Goal: Task Accomplishment & Management: Manage account settings

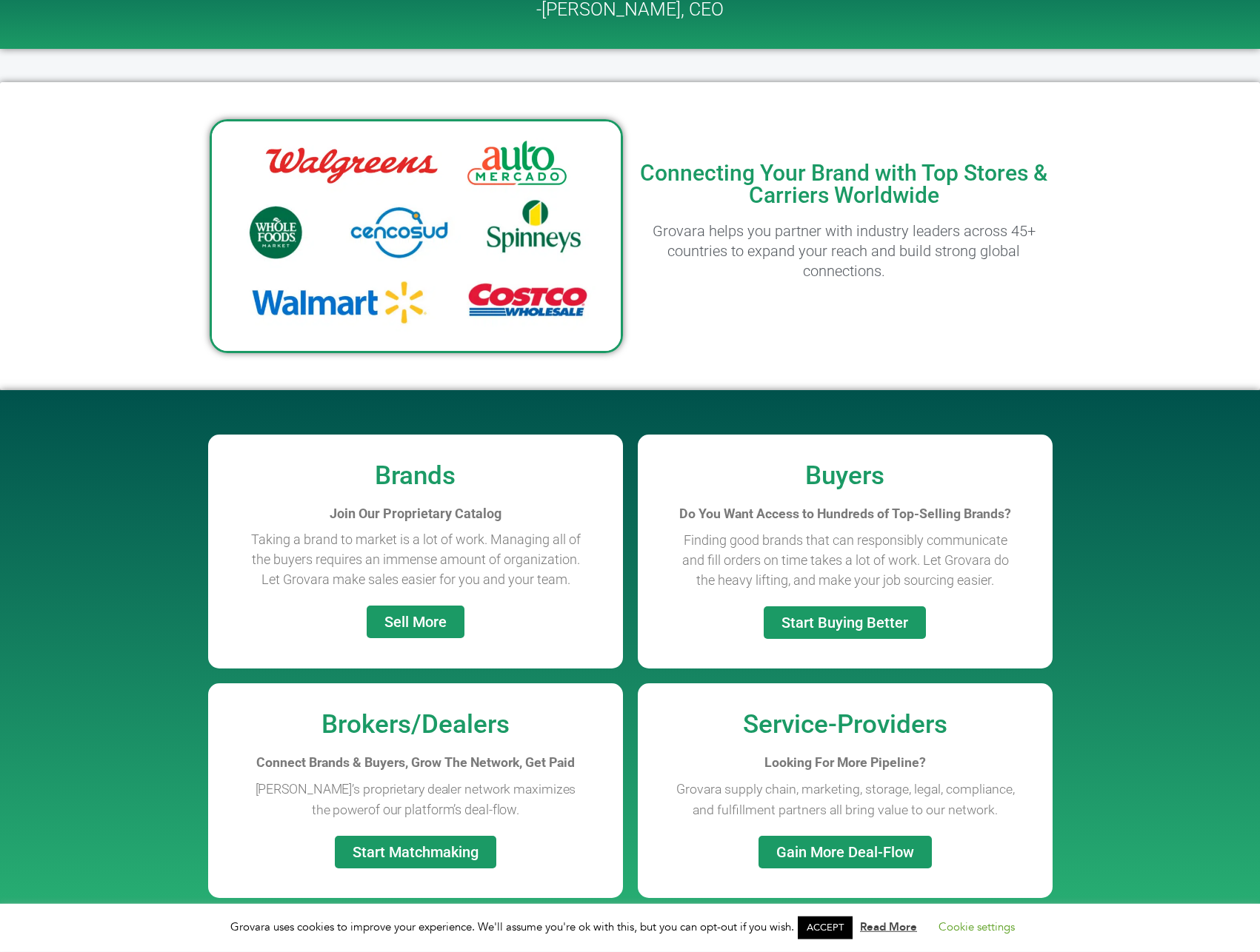
scroll to position [755, 0]
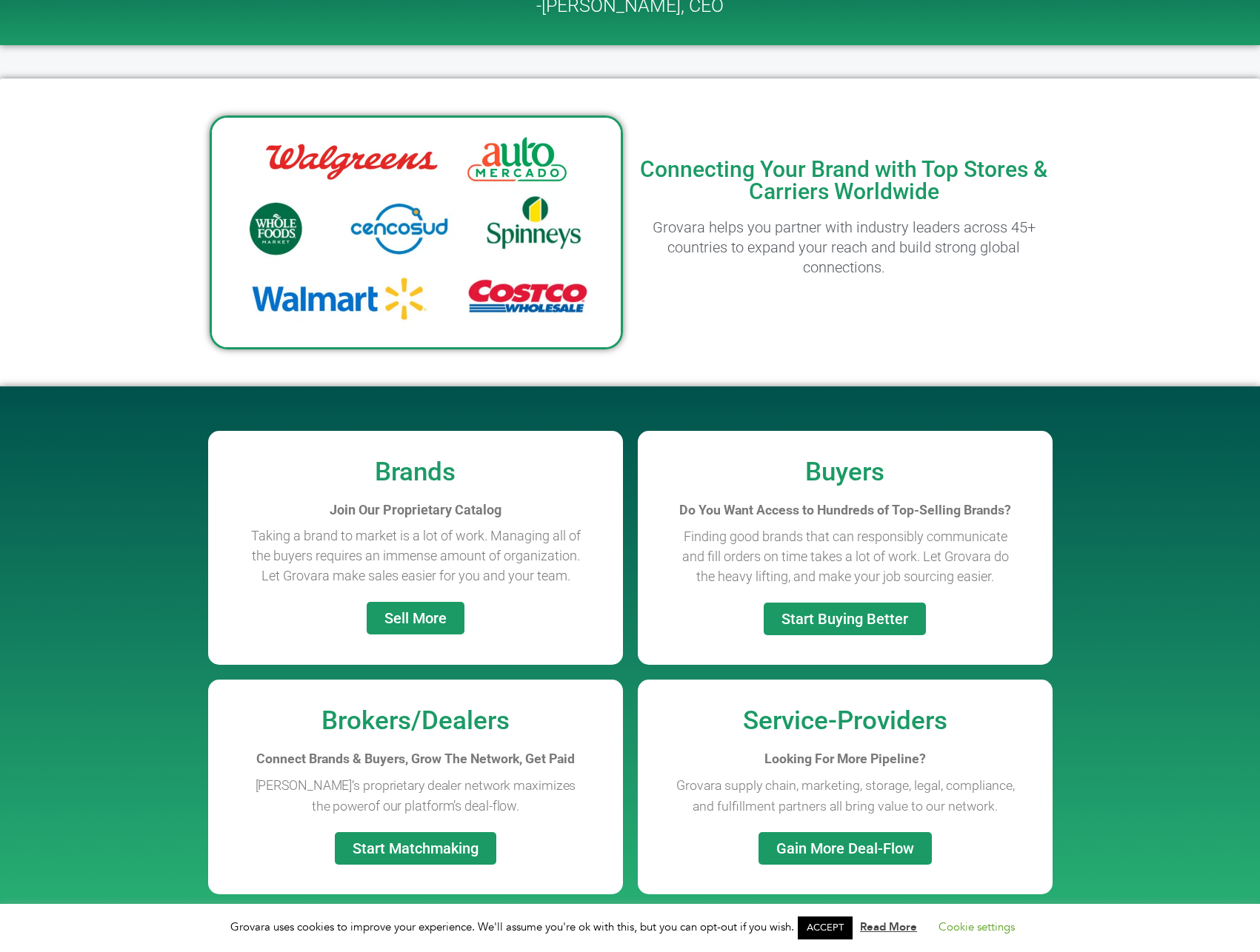
click at [408, 628] on link "Sell More" at bounding box center [416, 618] width 98 height 33
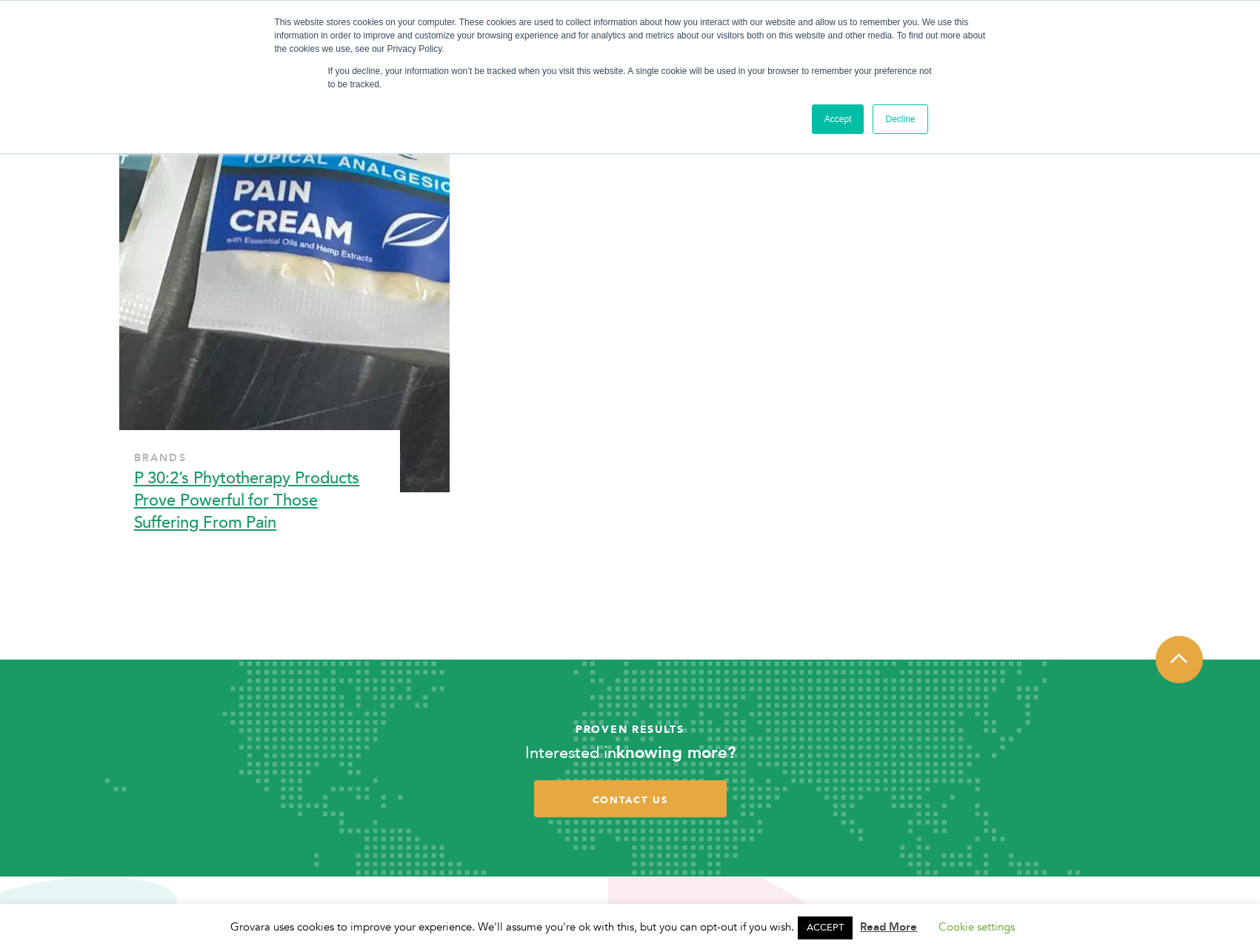
scroll to position [4666, 0]
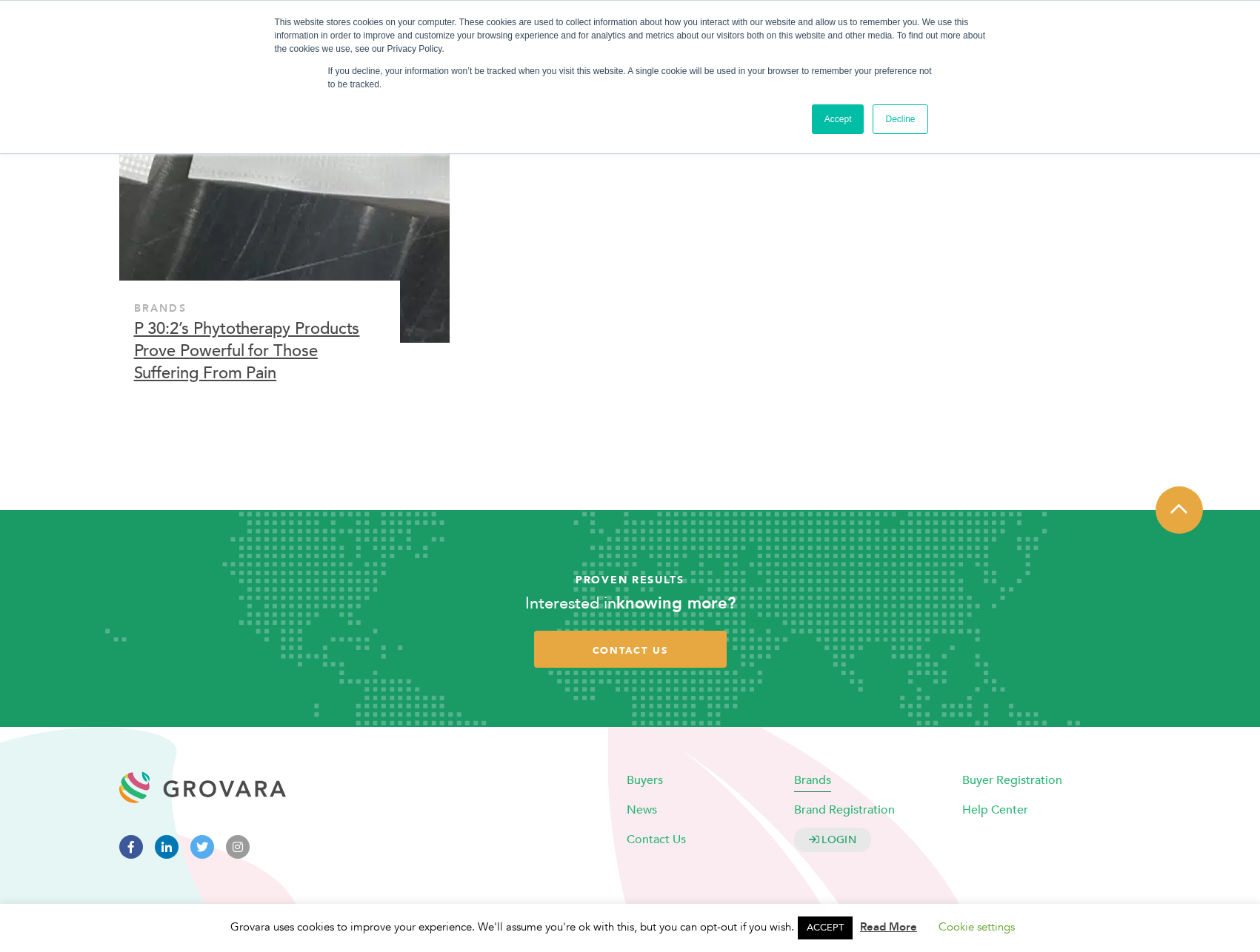
click at [815, 776] on span "Brands" at bounding box center [812, 780] width 37 height 16
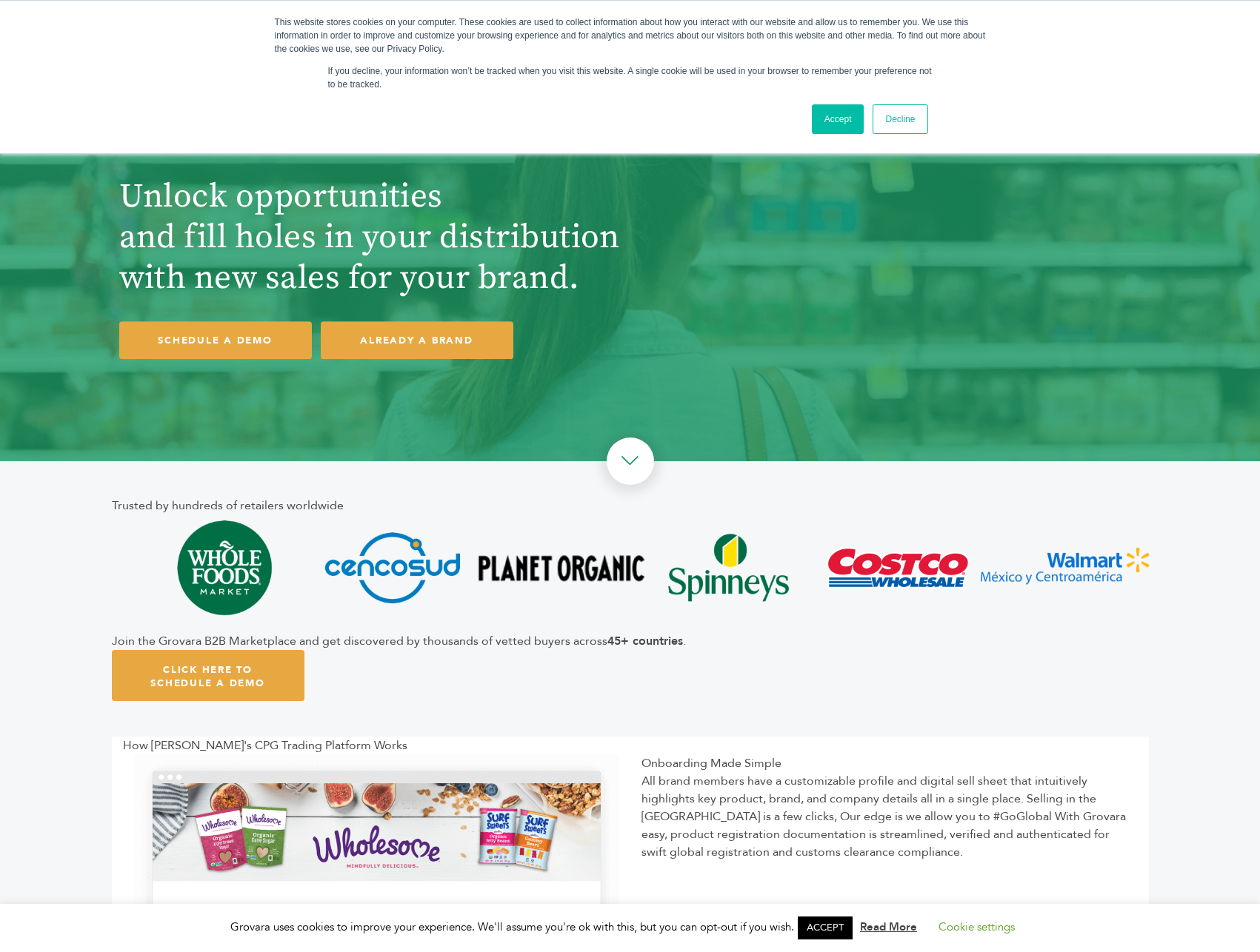
click at [851, 116] on link "Accept" at bounding box center [837, 119] width 53 height 29
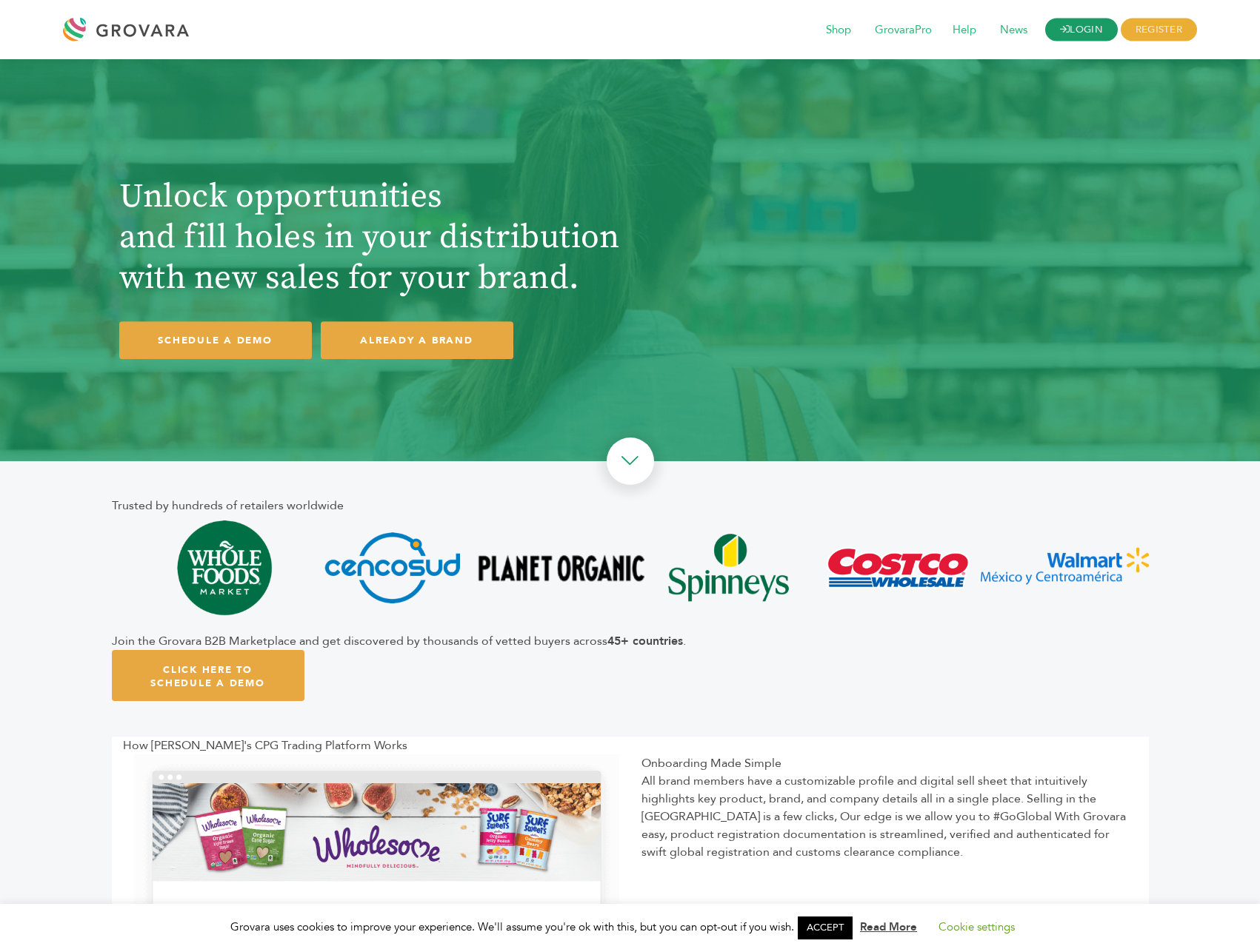
click at [1071, 35] on link "LOGIN" at bounding box center [1081, 30] width 72 height 23
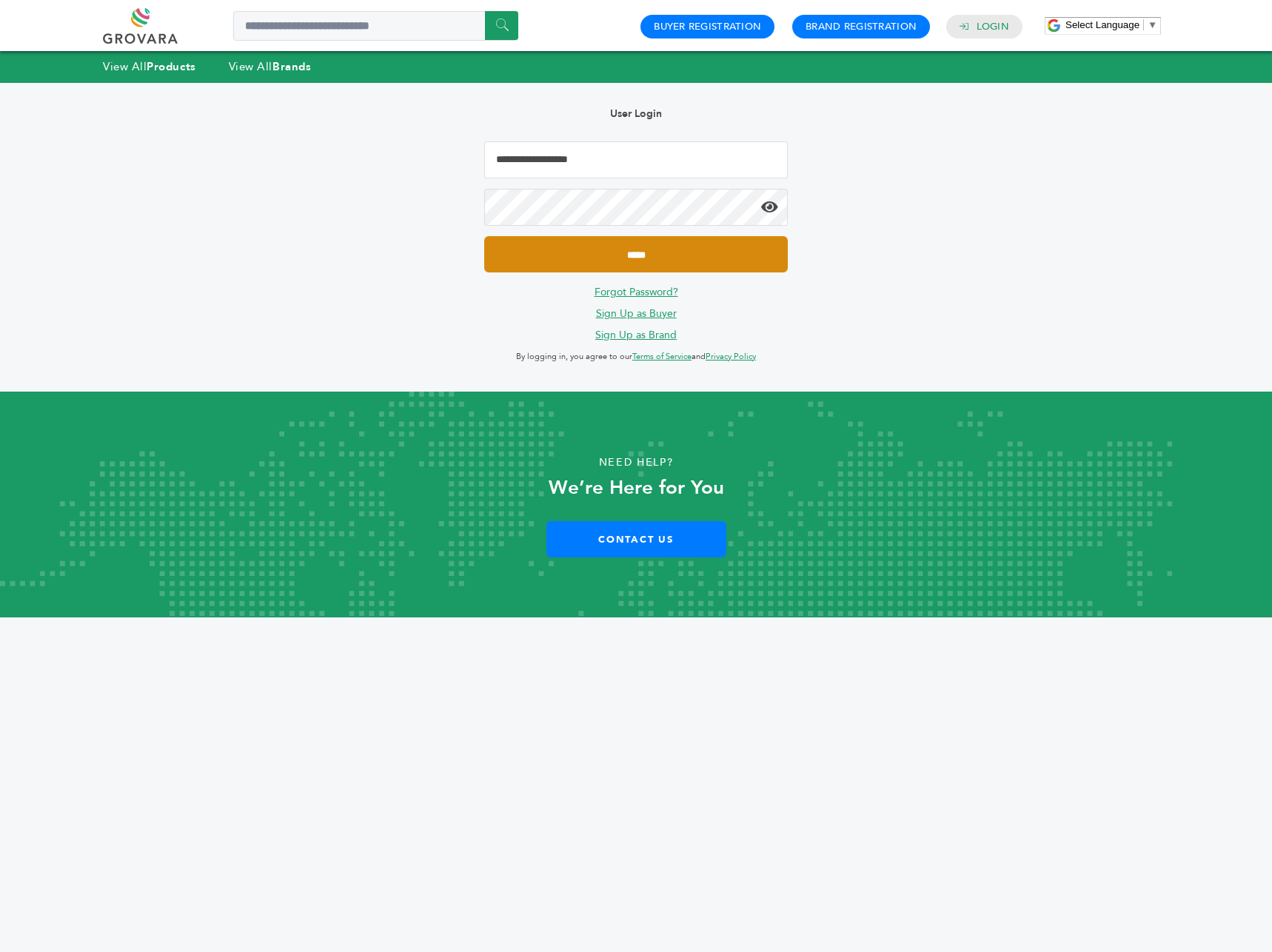
click at [709, 251] on input "*****" at bounding box center [636, 254] width 304 height 37
